Goal: Task Accomplishment & Management: Complete application form

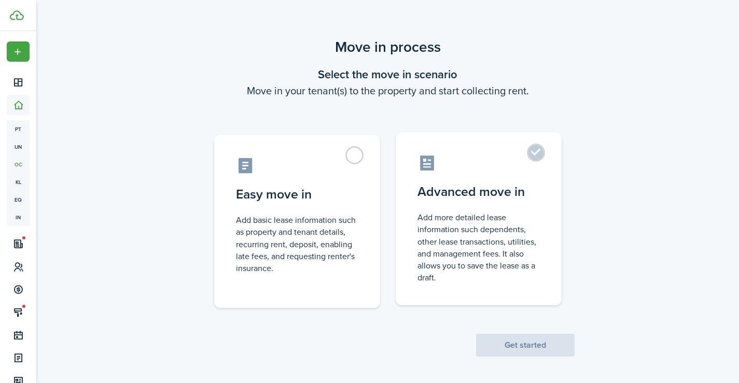
click at [482, 211] on label "Advanced move in Add more detailed lease information such dependents, other lea…" at bounding box center [479, 218] width 166 height 173
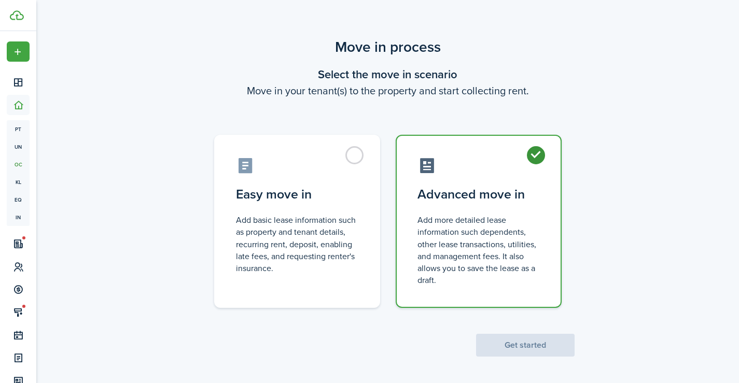
radio input "true"
click at [506, 349] on button "Get started" at bounding box center [525, 345] width 99 height 23
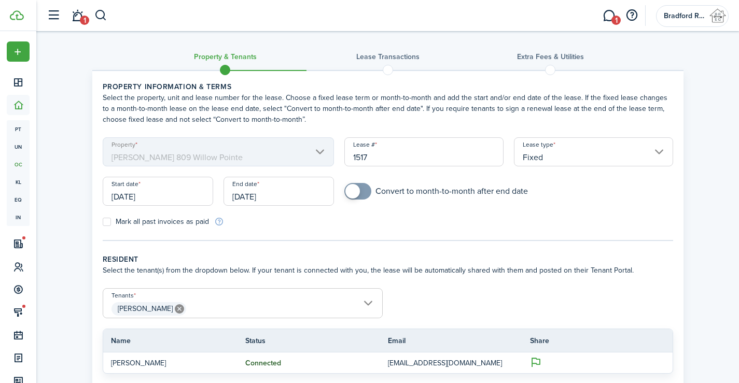
click at [192, 192] on input "[DATE]" at bounding box center [158, 191] width 110 height 29
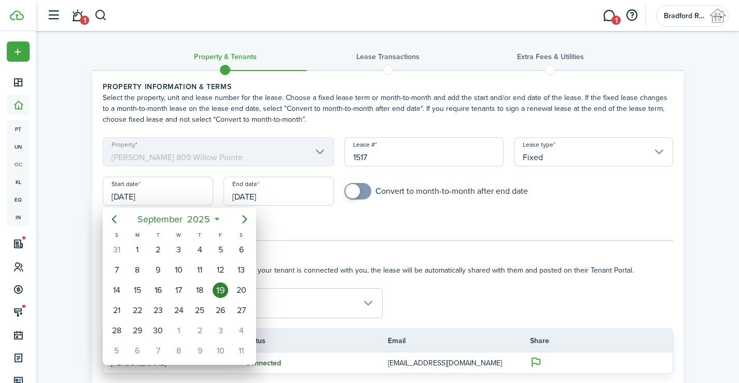
click at [219, 286] on div "19" at bounding box center [221, 291] width 16 height 16
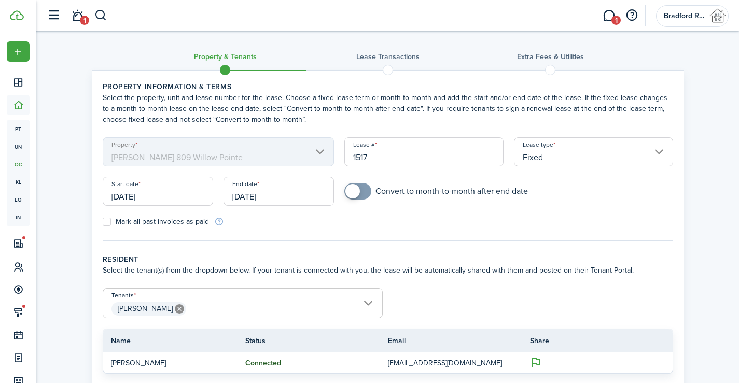
click at [277, 197] on input "[DATE]" at bounding box center [279, 191] width 110 height 29
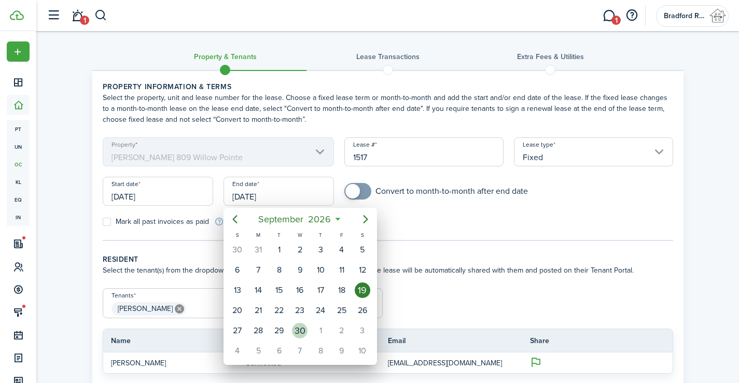
click at [298, 326] on div "30" at bounding box center [300, 331] width 16 height 16
type input "[DATE]"
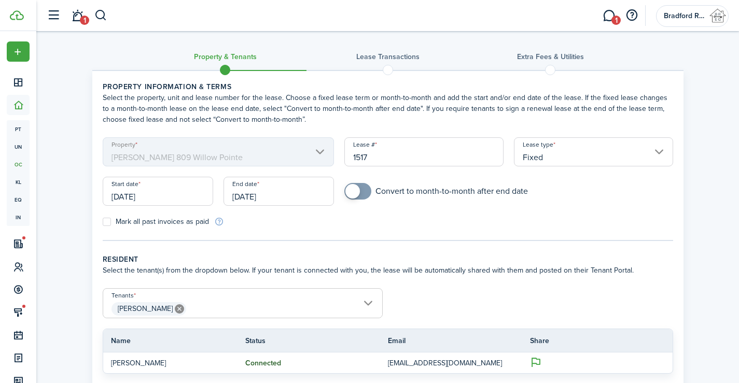
checkbox input "true"
click at [363, 189] on span at bounding box center [358, 191] width 10 height 17
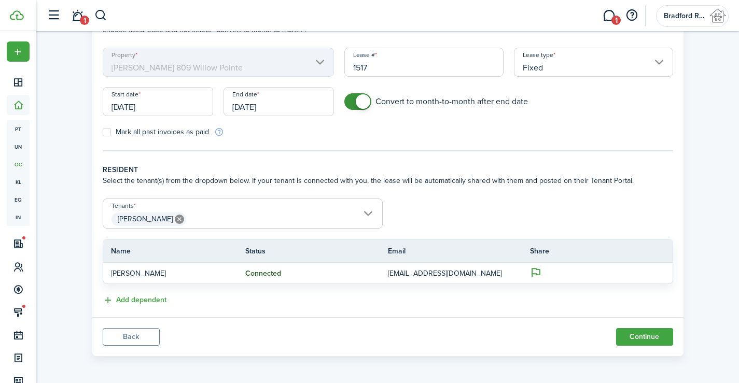
scroll to position [91, 0]
click at [649, 334] on button "Continue" at bounding box center [644, 336] width 57 height 18
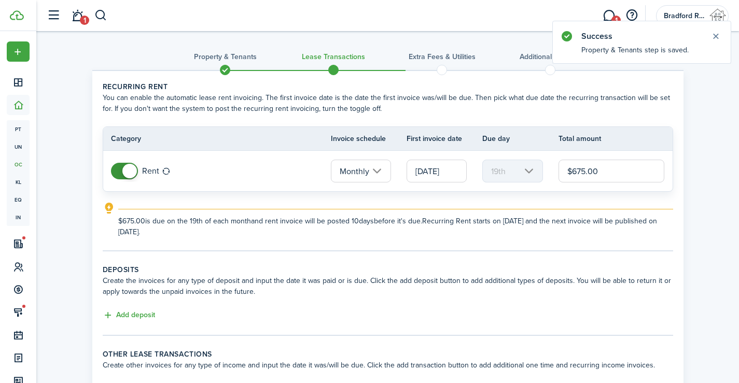
click at [433, 171] on input "[DATE]" at bounding box center [437, 171] width 60 height 23
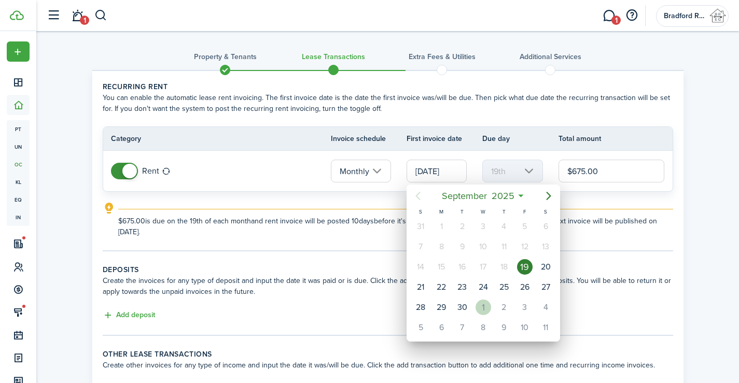
click at [484, 302] on div "1" at bounding box center [484, 308] width 16 height 16
type input "[DATE]"
type input "1st"
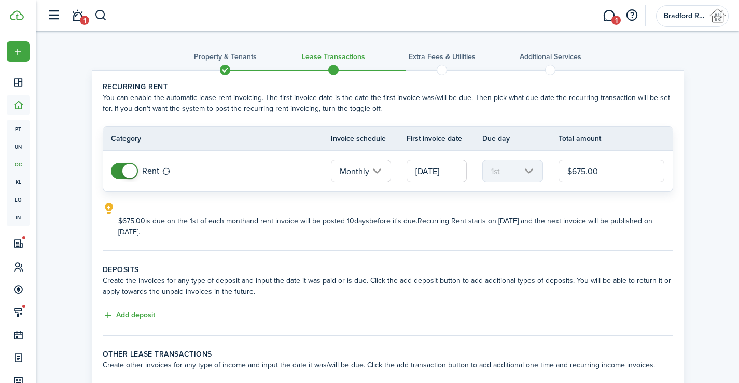
drag, startPoint x: 586, startPoint y: 171, endPoint x: 559, endPoint y: 170, distance: 27.0
click at [559, 170] on input "$675.00" at bounding box center [612, 171] width 106 height 23
click at [540, 262] on panel-main-body "Recurring rent You can enable the automatic lease rent invoicing. The first inv…" at bounding box center [387, 238] width 591 height 335
click at [133, 314] on button "Add deposit" at bounding box center [129, 316] width 52 height 12
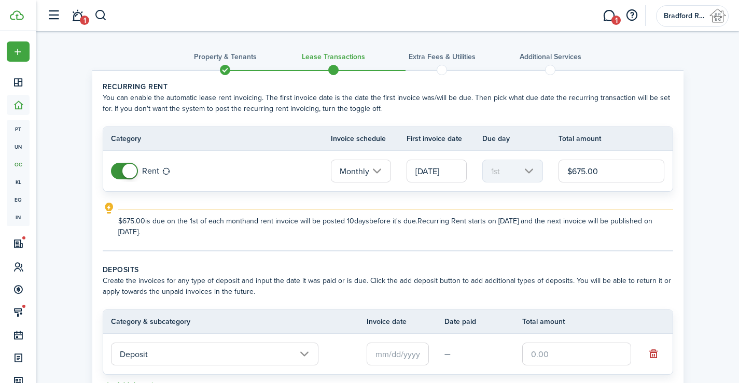
click at [583, 172] on input "$675.00" at bounding box center [612, 171] width 106 height 23
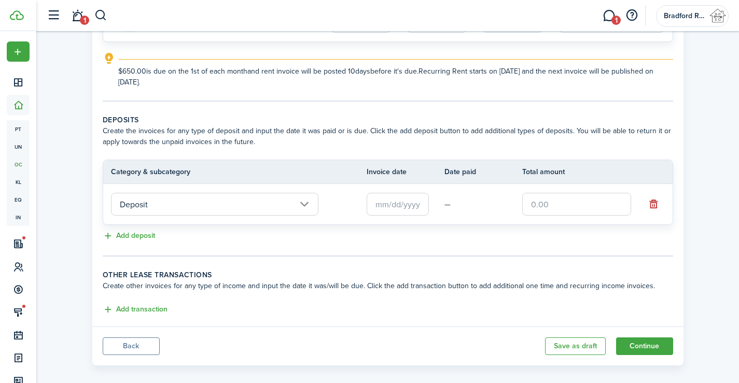
scroll to position [156, 0]
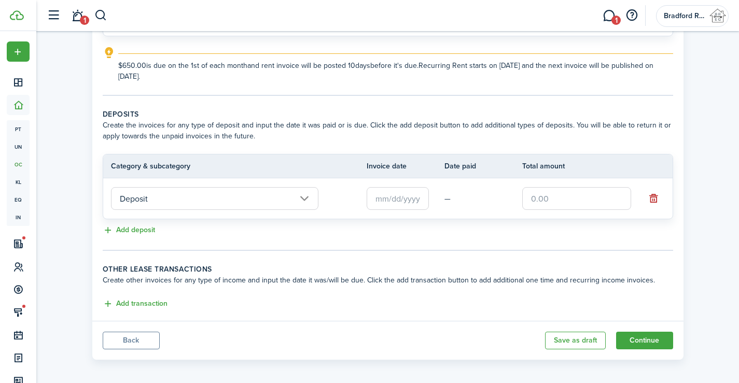
type input "$650.00"
click at [429, 177] on tr "Category & subcategory Invoice date Date paid Total amount" at bounding box center [387, 166] width 569 height 23
click at [410, 193] on input "text" at bounding box center [398, 198] width 62 height 23
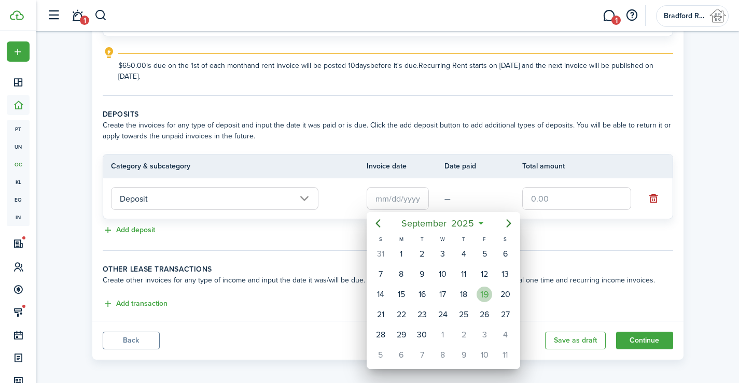
click at [487, 293] on div "19" at bounding box center [485, 295] width 16 height 16
type input "[DATE]"
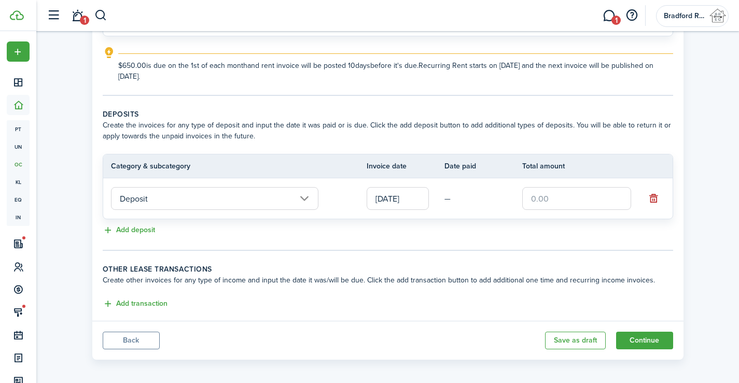
click at [565, 205] on input "text" at bounding box center [576, 198] width 109 height 23
type input "$650.00"
click at [151, 302] on button "Add transaction" at bounding box center [135, 304] width 65 height 12
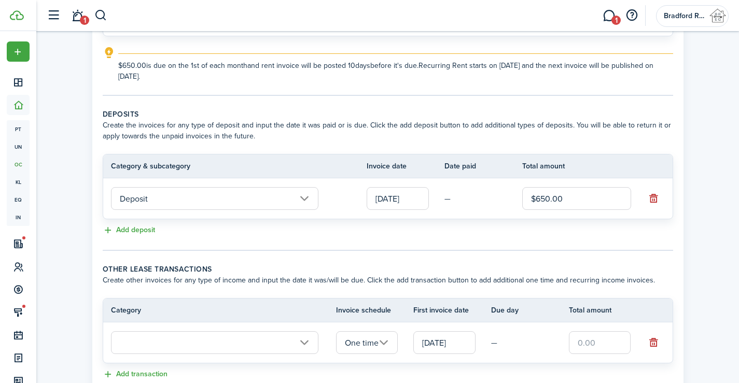
click at [196, 342] on input "text" at bounding box center [214, 342] width 207 height 23
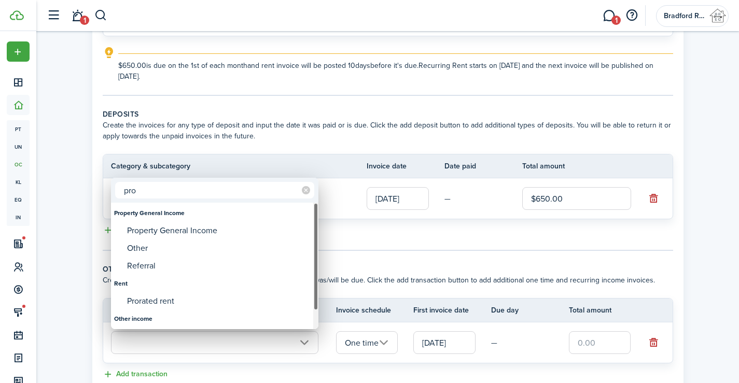
type input "pro"
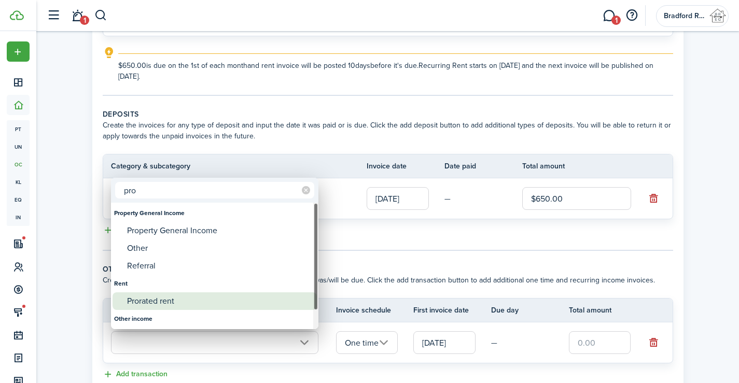
click at [149, 301] on div "Prorated rent" at bounding box center [219, 301] width 184 height 18
type input "Rent / Prorated rent"
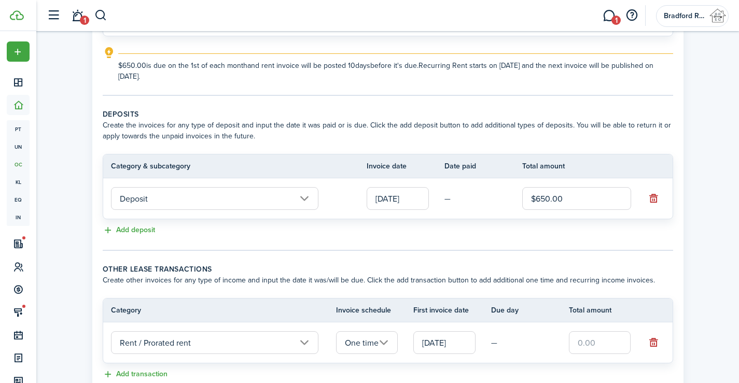
click at [434, 339] on input "[DATE]" at bounding box center [444, 342] width 62 height 23
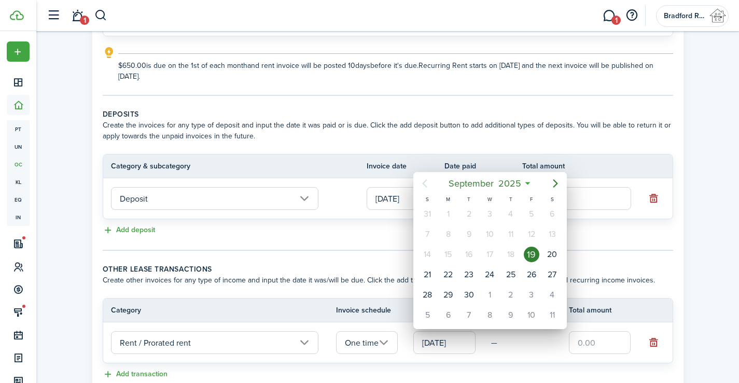
click at [589, 341] on div at bounding box center [369, 191] width 905 height 549
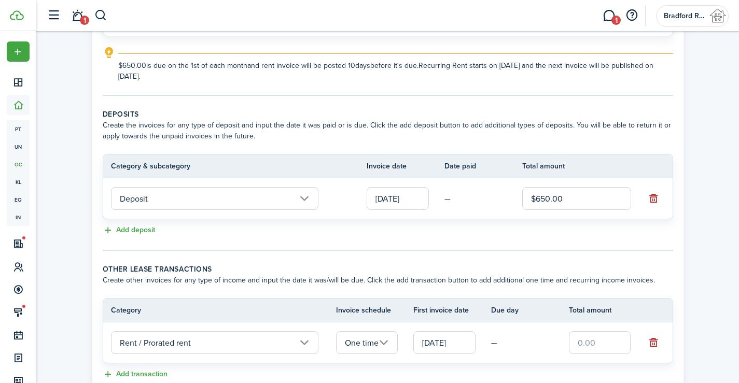
click at [589, 342] on input "text" at bounding box center [600, 342] width 62 height 23
click at [461, 270] on wizard-step-header-title "Other lease transactions" at bounding box center [388, 269] width 570 height 11
click at [584, 348] on input "text" at bounding box center [600, 342] width 62 height 23
type input "$260.00"
click at [527, 281] on wizard-step-header-description "Create other invoices for any type of income and input the date it was/will be …" at bounding box center [388, 280] width 570 height 11
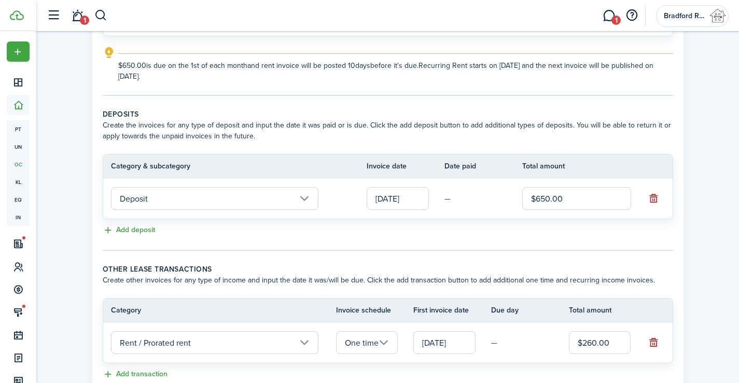
scroll to position [231, 0]
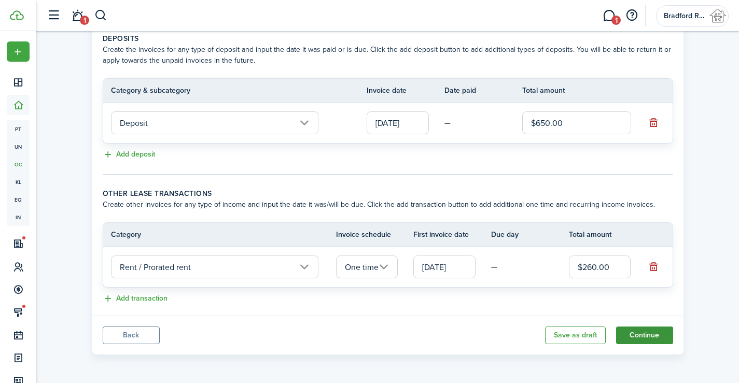
click at [644, 332] on button "Continue" at bounding box center [644, 336] width 57 height 18
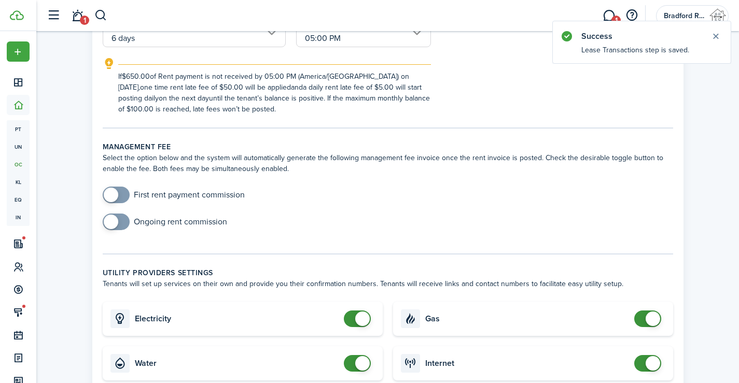
scroll to position [467, 0]
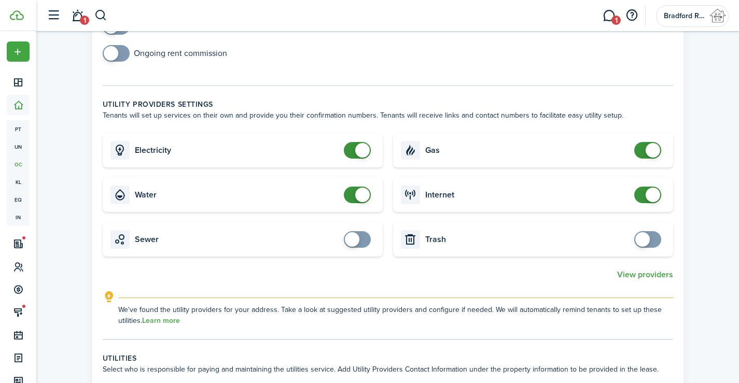
checkbox input "false"
click at [651, 201] on span at bounding box center [653, 195] width 15 height 15
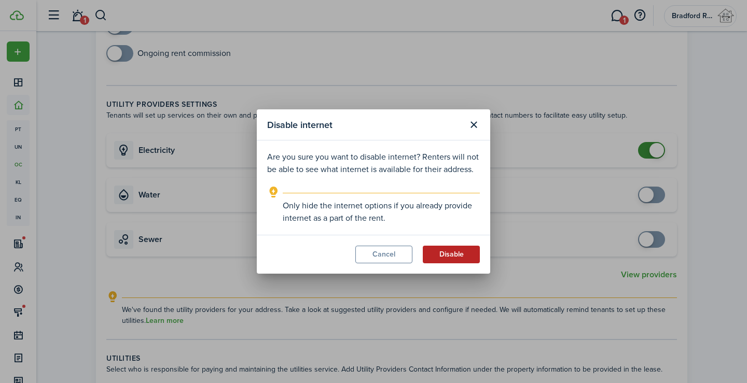
click at [439, 255] on button "Disable" at bounding box center [451, 255] width 57 height 18
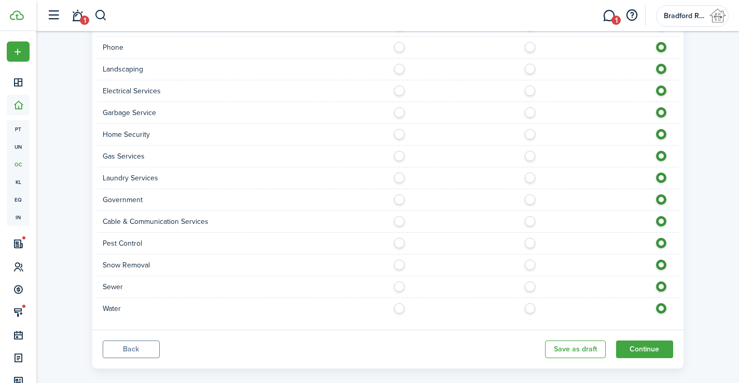
scroll to position [947, 0]
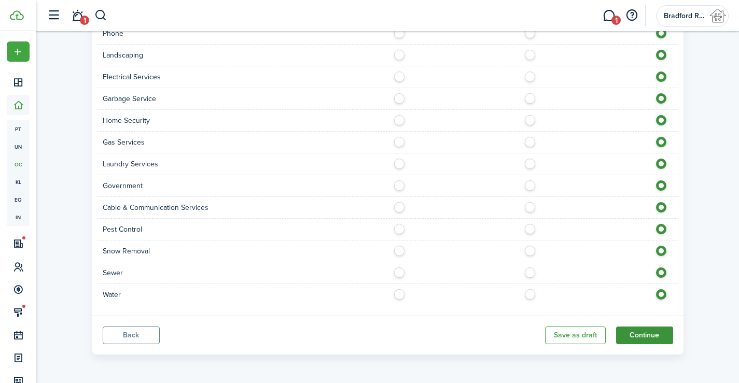
click at [636, 329] on button "Continue" at bounding box center [644, 336] width 57 height 18
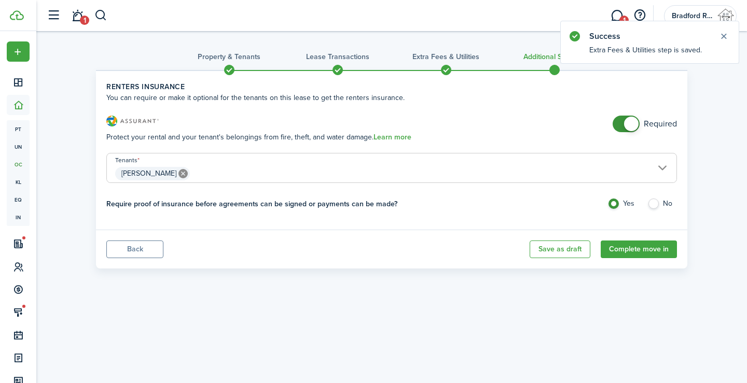
checkbox input "false"
click at [634, 130] on span at bounding box center [631, 124] width 15 height 15
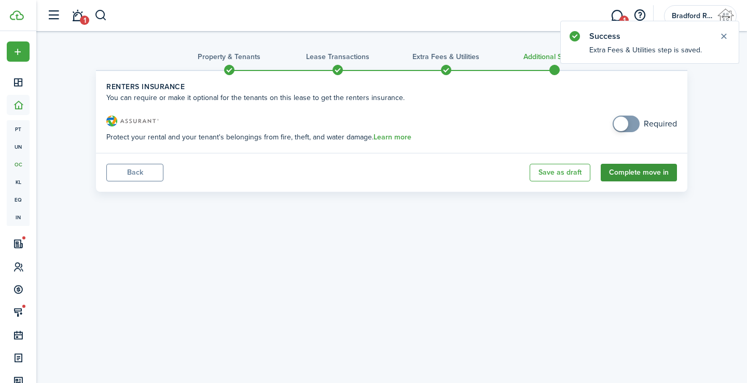
click at [645, 171] on button "Complete move in" at bounding box center [639, 173] width 76 height 18
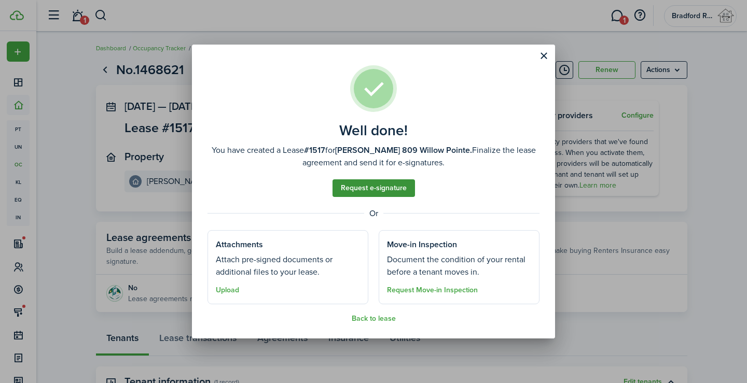
click at [358, 189] on link "Request e-signature" at bounding box center [373, 188] width 82 height 18
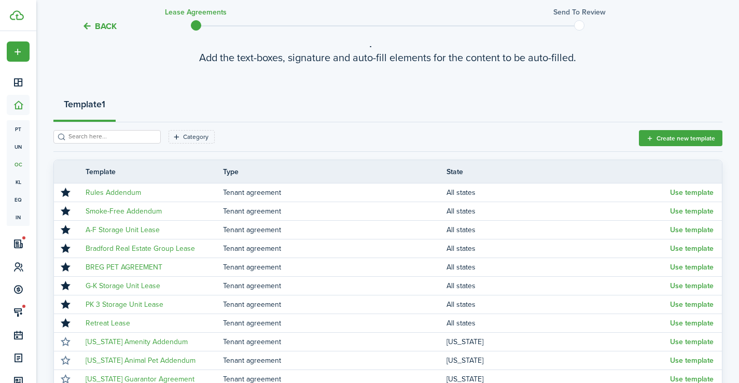
scroll to position [207, 0]
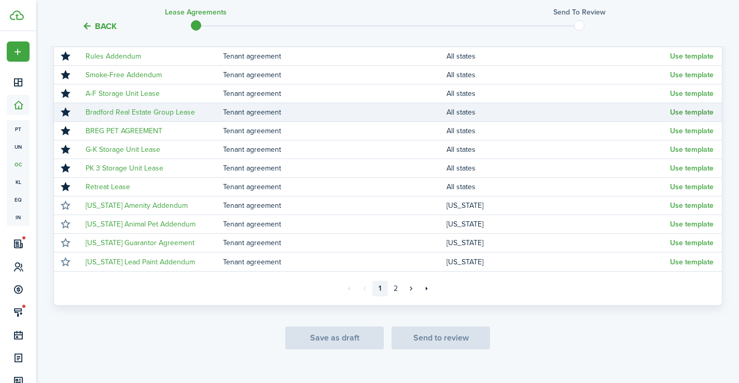
click at [692, 110] on button "Use template" at bounding box center [692, 112] width 44 height 8
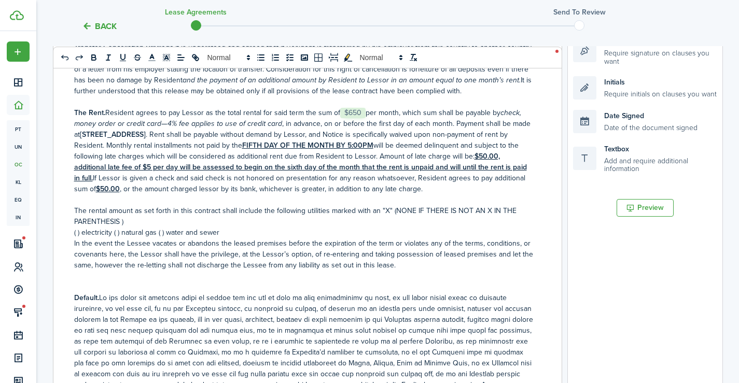
scroll to position [415, 0]
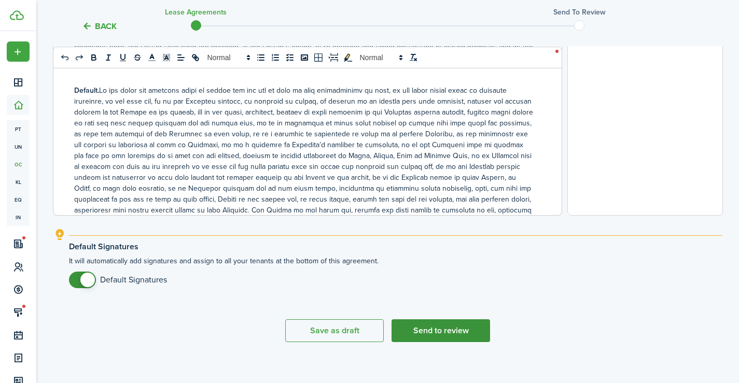
click at [448, 331] on button "Send to review" at bounding box center [441, 330] width 99 height 23
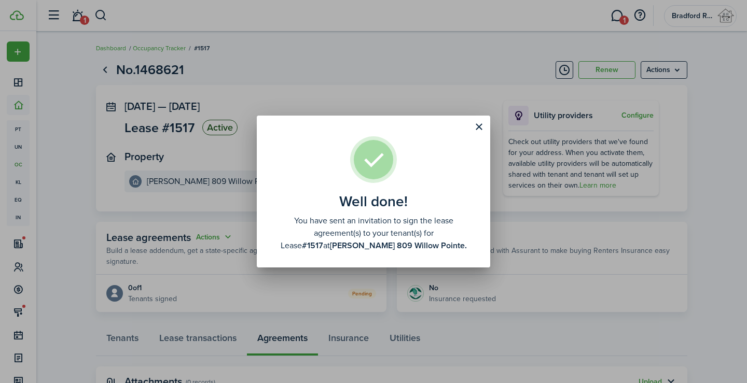
click at [536, 250] on div "Well done! You have sent an invitation to sign the lease agreement(s) to your t…" at bounding box center [373, 191] width 747 height 383
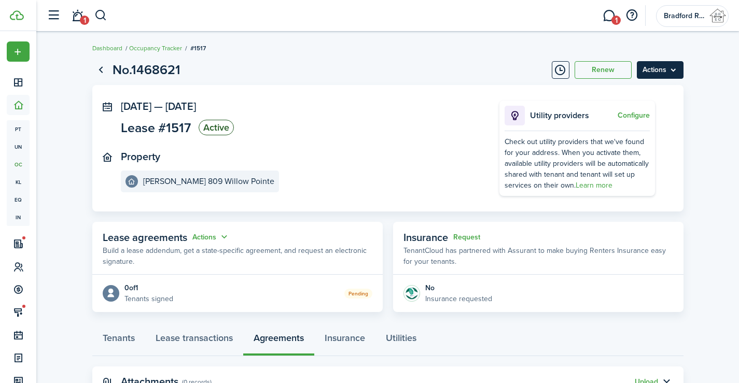
click at [658, 64] on menu-btn "Actions" at bounding box center [660, 70] width 47 height 18
click at [420, 60] on page-view-layout "No.1468621 Renew Actions [DATE] — [DATE] Lease #1517 Active Property [PERSON_NA…" at bounding box center [388, 229] width 602 height 348
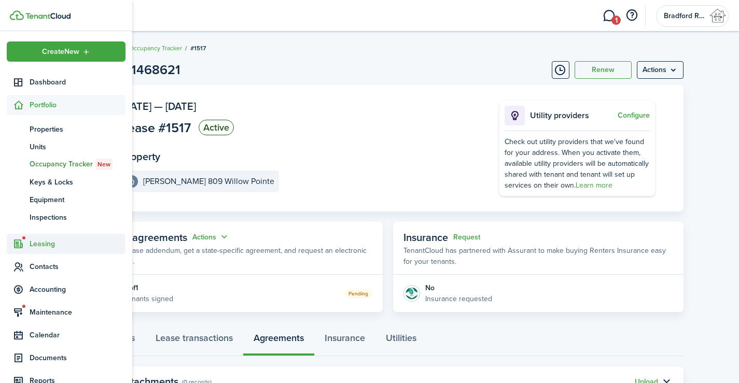
click at [36, 239] on span "Leasing" at bounding box center [78, 244] width 96 height 11
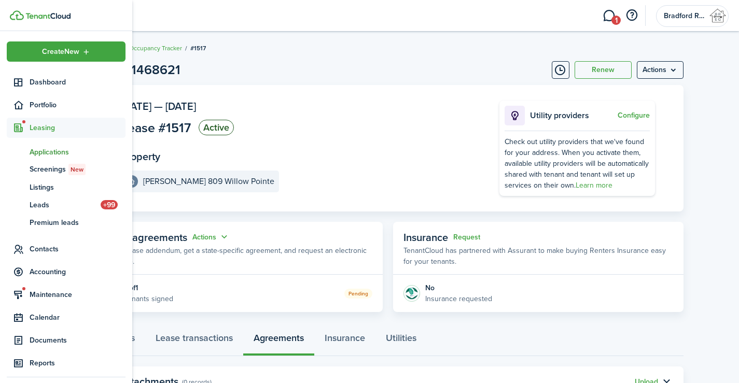
click at [51, 150] on span "Applications" at bounding box center [78, 152] width 96 height 11
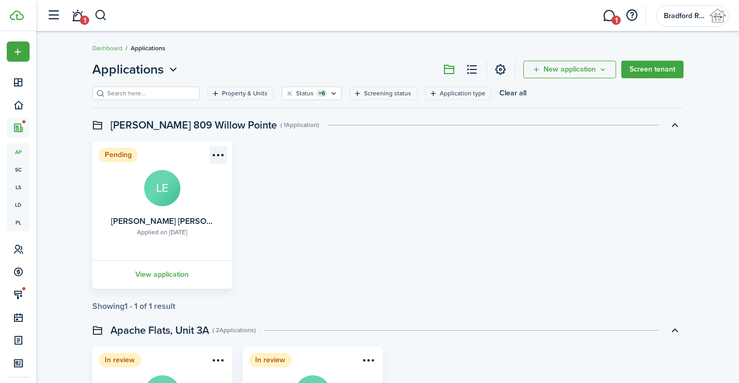
click at [217, 155] on menu-btn-icon "Open menu" at bounding box center [219, 155] width 18 height 18
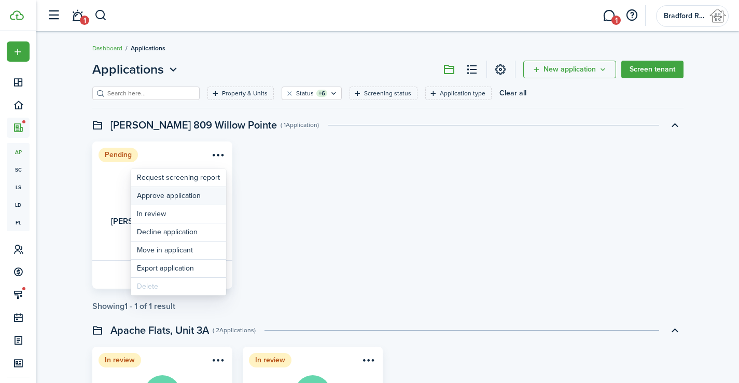
click at [159, 201] on button "Approve application" at bounding box center [178, 196] width 95 height 18
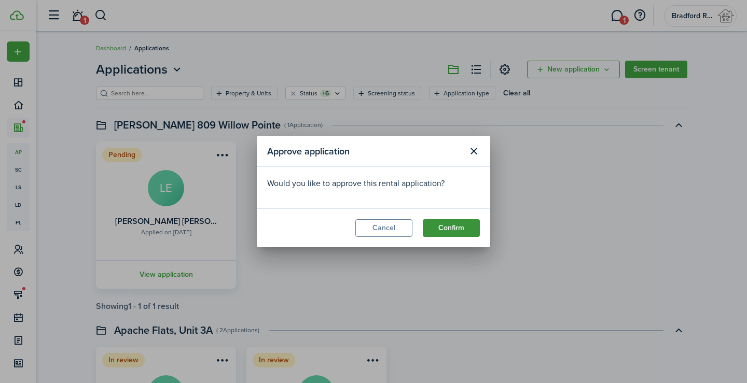
click at [458, 225] on button "Confirm" at bounding box center [451, 228] width 57 height 18
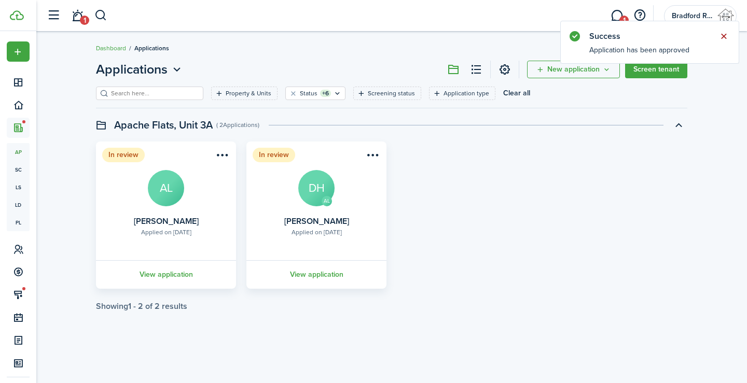
click at [724, 36] on button "Close notify" at bounding box center [723, 36] width 15 height 15
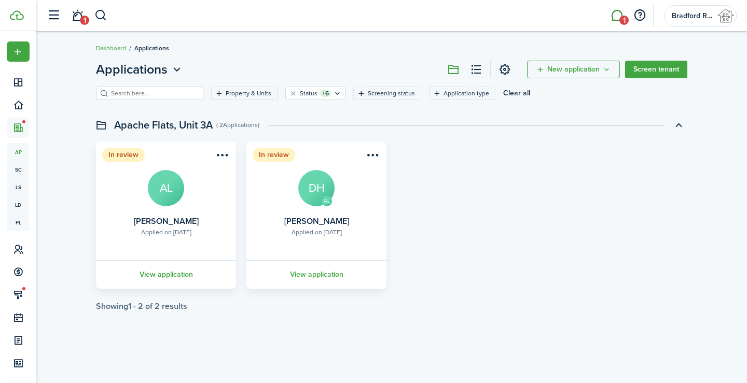
click at [621, 23] on span "1" at bounding box center [623, 20] width 9 height 9
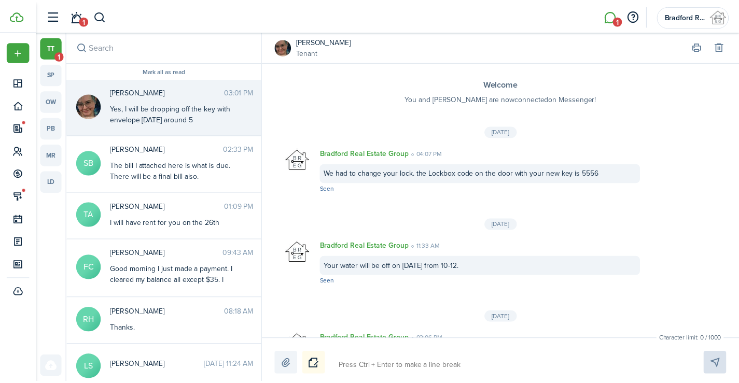
scroll to position [200, 0]
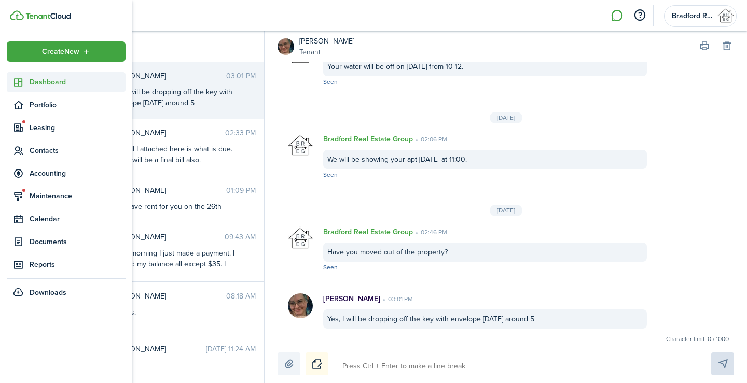
click at [30, 82] on span "Dashboard" at bounding box center [78, 82] width 96 height 11
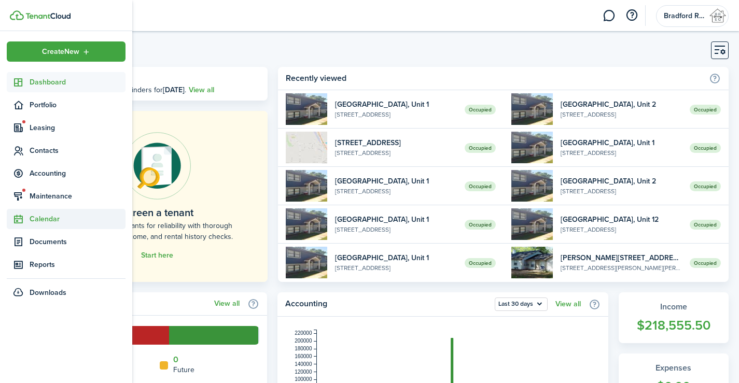
click at [48, 225] on span "Calendar" at bounding box center [66, 219] width 119 height 20
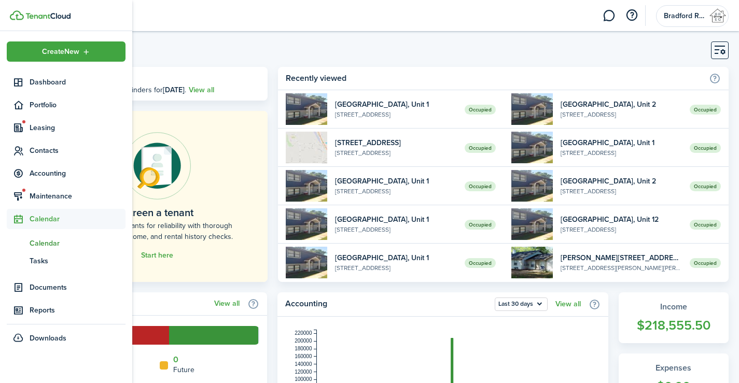
click at [52, 244] on span "Calendar" at bounding box center [78, 243] width 96 height 11
